Goal: Transaction & Acquisition: Purchase product/service

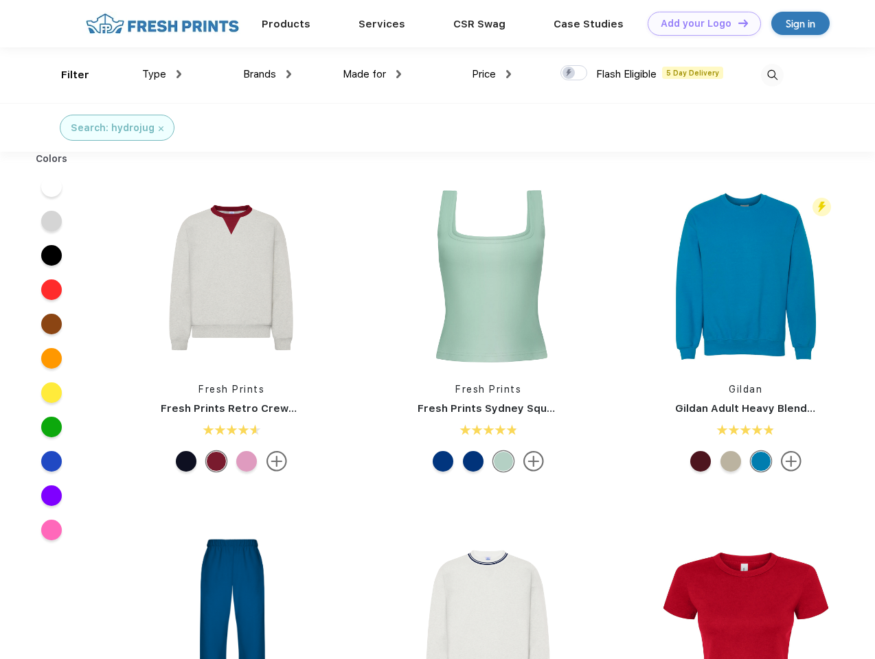
scroll to position [1, 0]
click at [699, 23] on link "Add your Logo Design Tool" at bounding box center [704, 24] width 113 height 24
click at [0, 0] on div "Design Tool" at bounding box center [0, 0] width 0 height 0
click at [737, 23] on link "Add your Logo Design Tool" at bounding box center [704, 24] width 113 height 24
click at [66, 75] on div "Filter" at bounding box center [75, 75] width 28 height 16
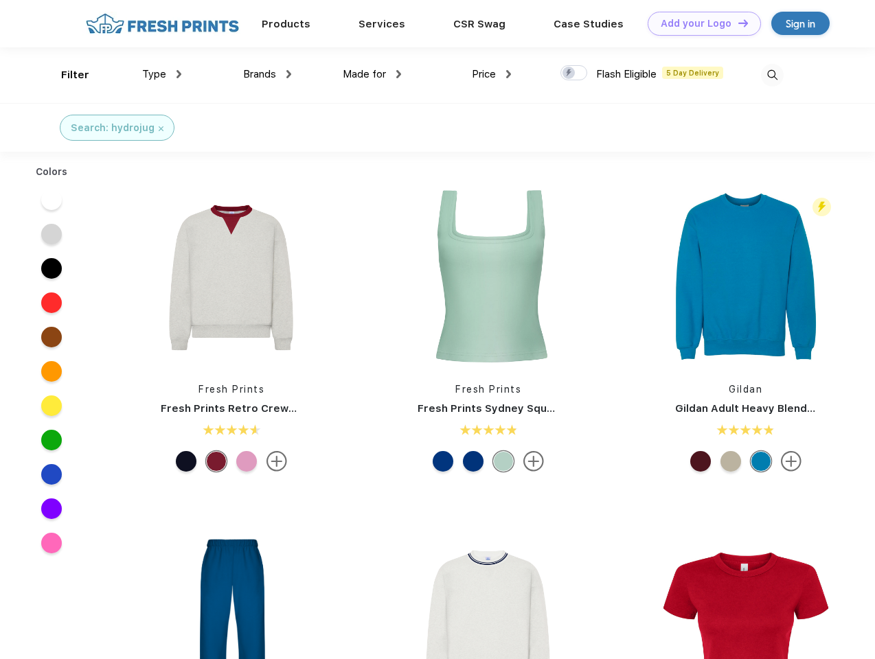
click at [162, 74] on span "Type" at bounding box center [154, 74] width 24 height 12
click at [267, 74] on span "Brands" at bounding box center [259, 74] width 33 height 12
click at [372, 74] on span "Made for" at bounding box center [364, 74] width 43 height 12
click at [492, 74] on span "Price" at bounding box center [484, 74] width 24 height 12
click at [574, 73] on div at bounding box center [573, 72] width 27 height 15
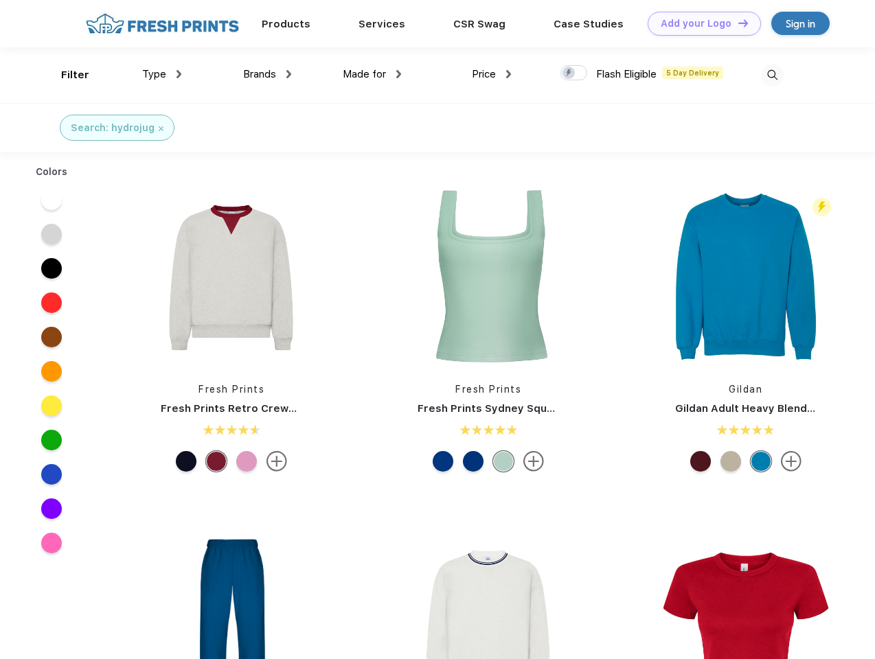
click at [569, 73] on input "checkbox" at bounding box center [564, 69] width 9 height 9
click at [772, 75] on img at bounding box center [772, 75] width 23 height 23
